Goal: Navigation & Orientation: Find specific page/section

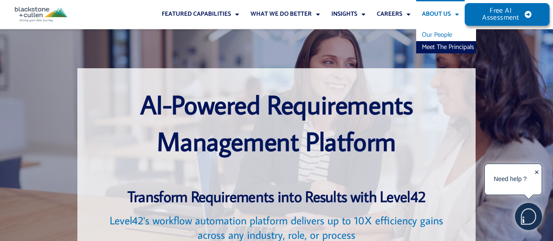
click at [437, 40] on link "Our People" at bounding box center [446, 35] width 60 height 12
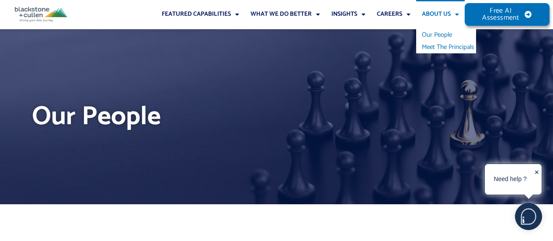
click at [441, 49] on link "Meet The Principals" at bounding box center [446, 47] width 60 height 12
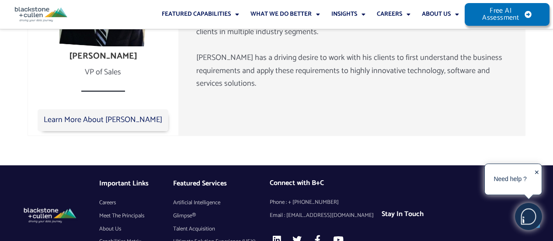
scroll to position [1613, 0]
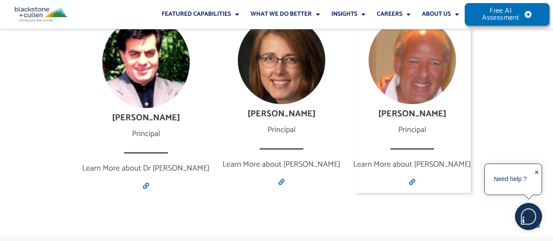
scroll to position [1847, 0]
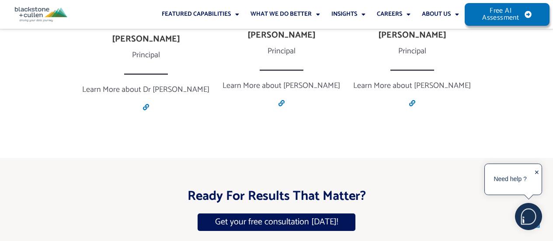
click at [18, 8] on img at bounding box center [41, 14] width 52 height 15
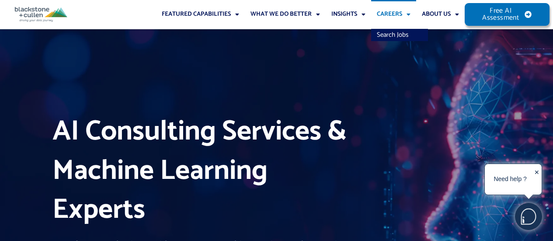
click at [390, 15] on link "Careers" at bounding box center [393, 14] width 45 height 29
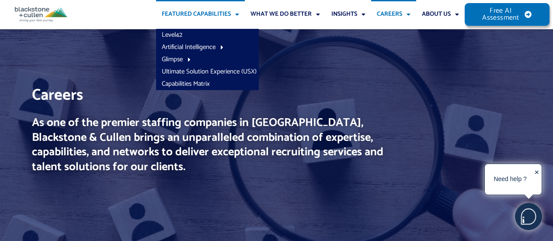
click at [202, 12] on link "Featured Capabilities" at bounding box center [200, 14] width 89 height 29
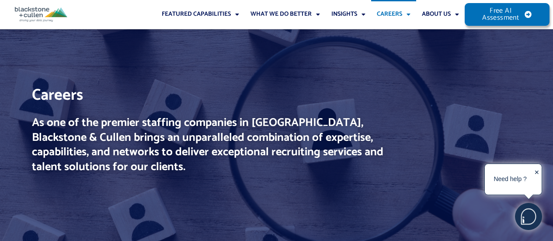
click at [33, 15] on img at bounding box center [41, 14] width 52 height 15
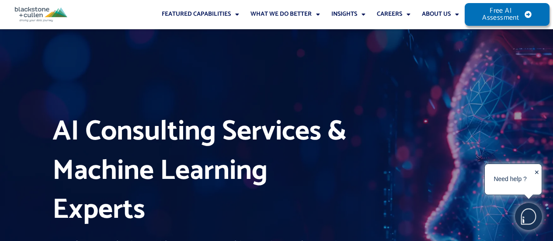
click at [30, 7] on div "Featured Capabilities Level42 Artificial Intelligence AI and Machine Learning A…" at bounding box center [276, 14] width 553 height 29
